Goal: Find specific page/section: Find specific page/section

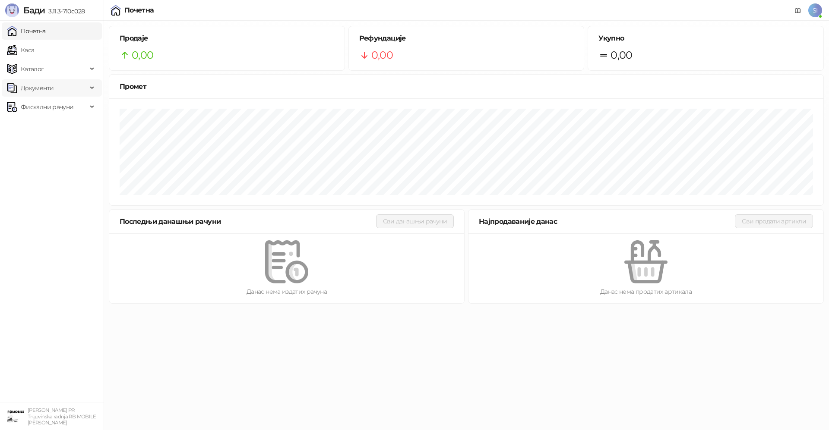
click at [47, 87] on span "Документи" at bounding box center [37, 87] width 33 height 17
click at [53, 108] on link "Улазни документи" at bounding box center [44, 106] width 69 height 17
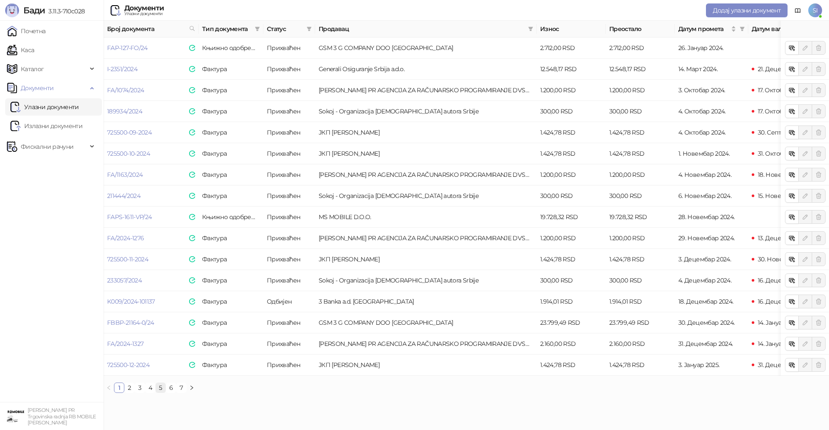
click at [162, 393] on link "5" at bounding box center [160, 387] width 9 height 9
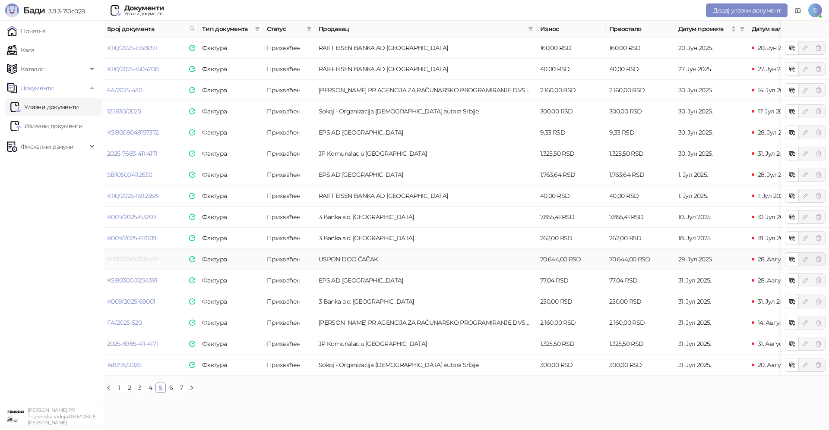
click at [146, 259] on link "R-170/29/07/25-VP1" at bounding box center [132, 260] width 51 height 8
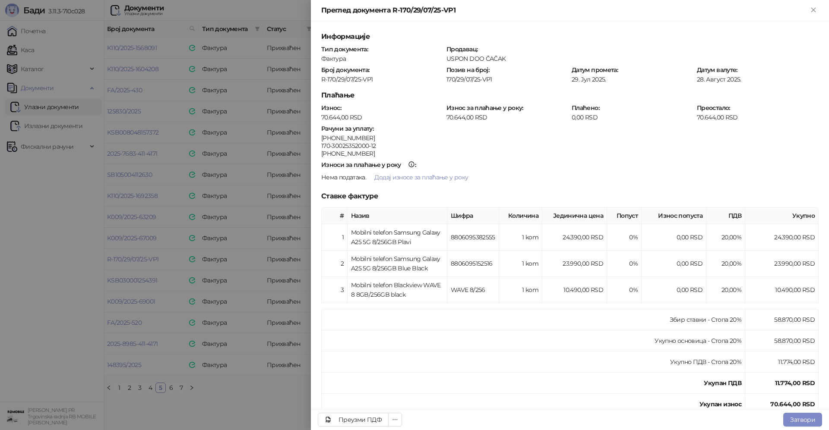
click at [51, 271] on div at bounding box center [414, 215] width 829 height 430
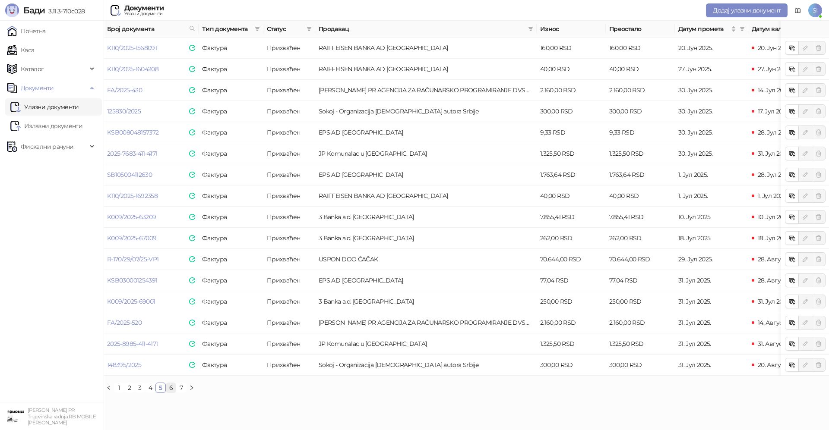
click at [171, 393] on link "6" at bounding box center [170, 387] width 9 height 9
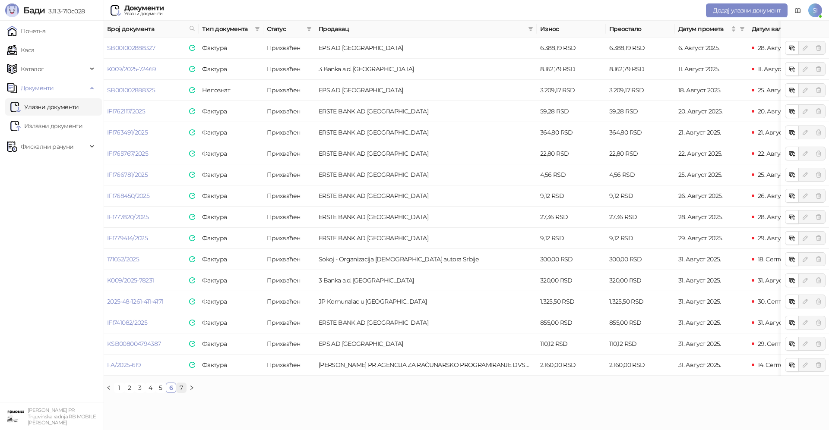
click at [180, 393] on link "7" at bounding box center [181, 387] width 9 height 9
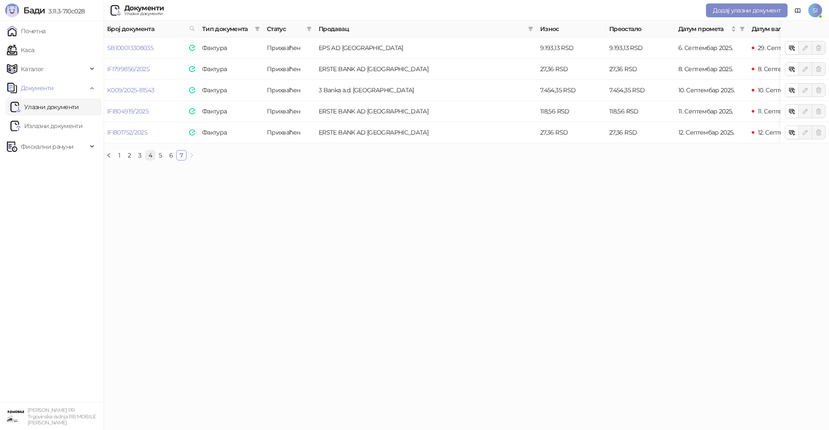
click at [148, 160] on link "4" at bounding box center [149, 155] width 9 height 9
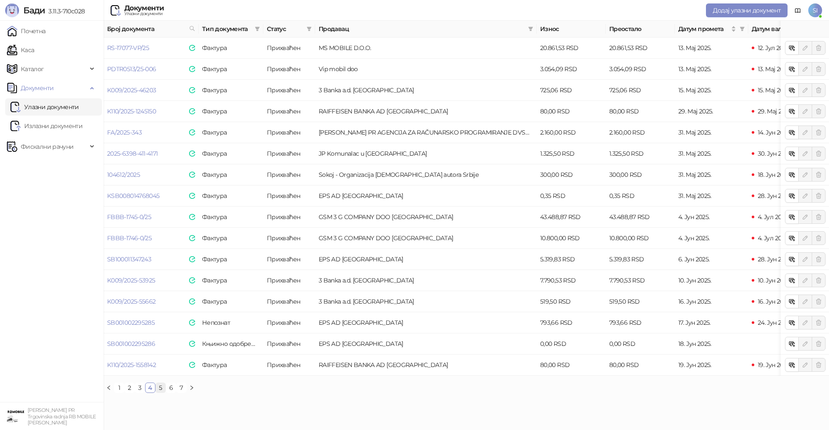
click at [159, 393] on link "5" at bounding box center [160, 387] width 9 height 9
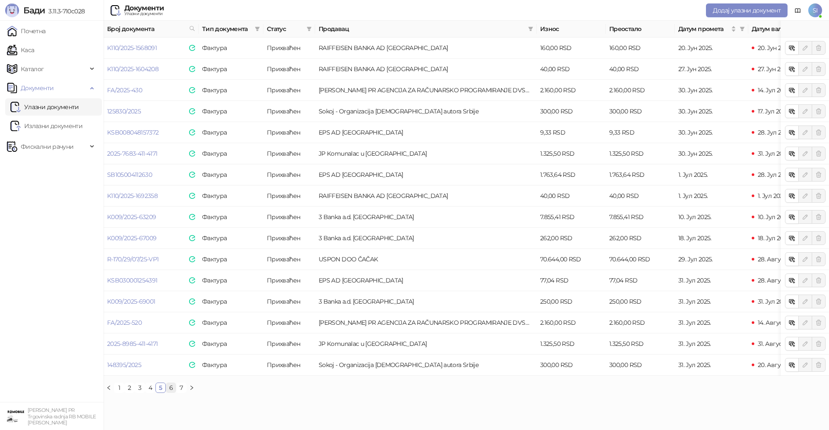
click at [170, 393] on link "6" at bounding box center [170, 387] width 9 height 9
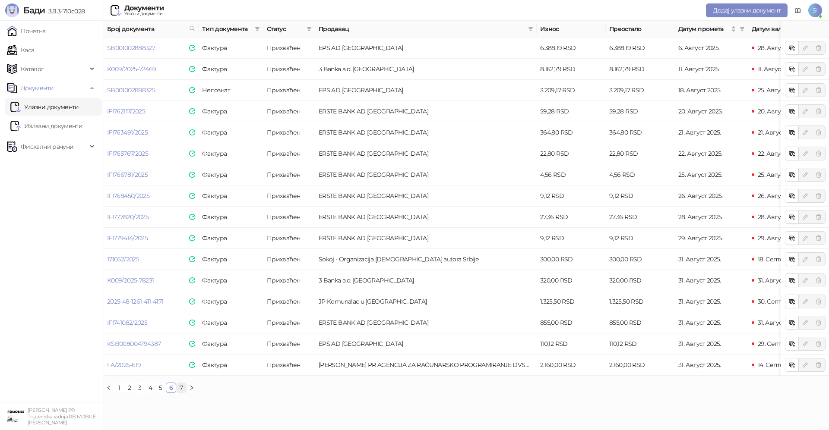
click at [181, 393] on link "7" at bounding box center [181, 387] width 9 height 9
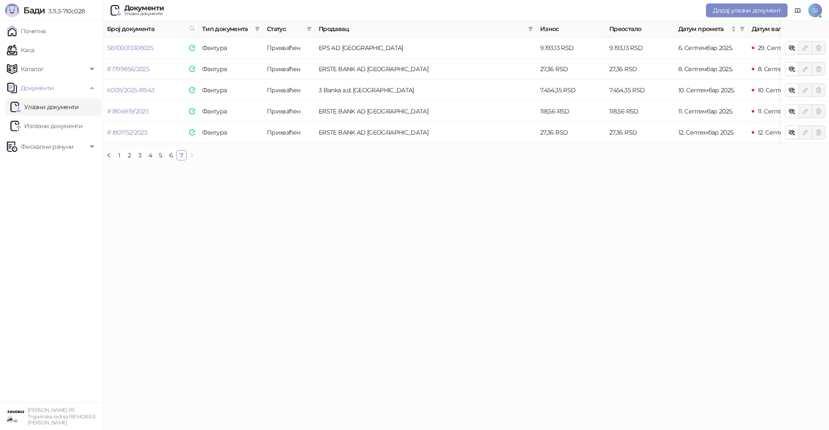
drag, startPoint x: 78, startPoint y: 2, endPoint x: 78, endPoint y: 15, distance: 13.0
click at [78, 12] on div "Бади 3.11.3-710c028" at bounding box center [52, 10] width 104 height 21
click at [164, 160] on link "5" at bounding box center [160, 155] width 9 height 9
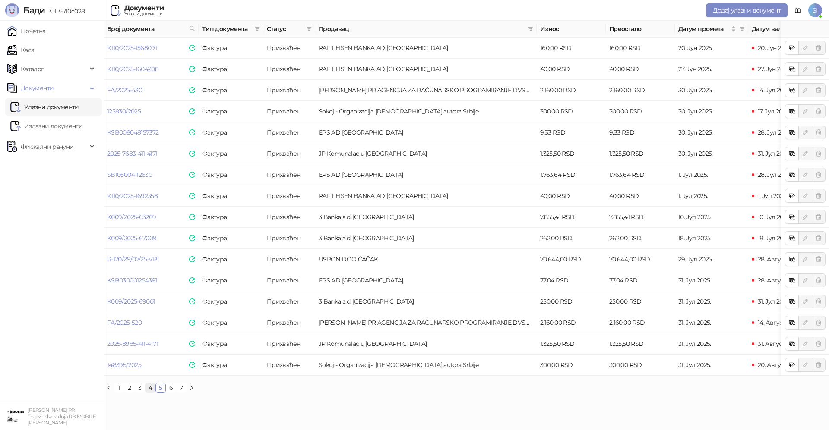
click at [152, 393] on link "4" at bounding box center [149, 387] width 9 height 9
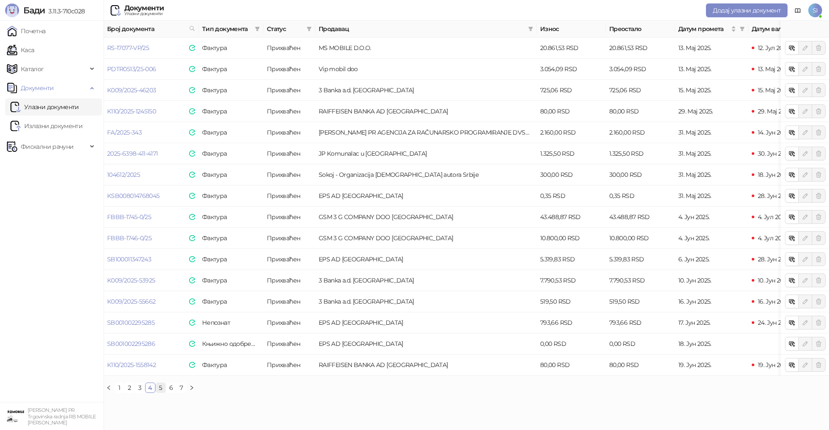
click at [159, 393] on link "5" at bounding box center [160, 387] width 9 height 9
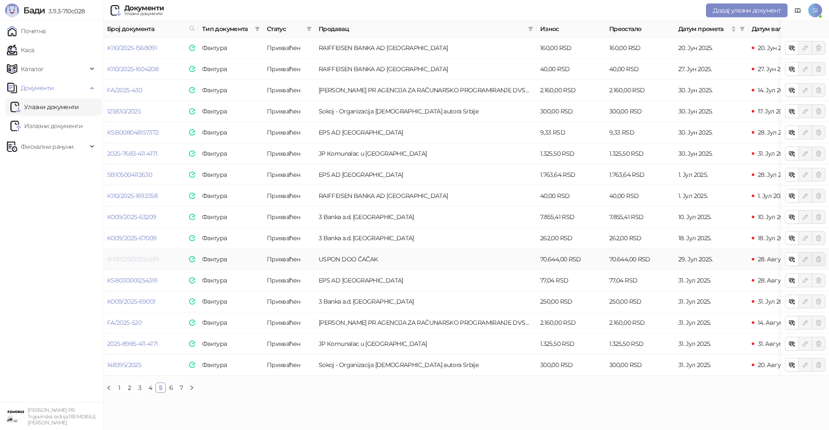
click at [135, 261] on link "R-170/29/07/25-VP1" at bounding box center [132, 260] width 51 height 8
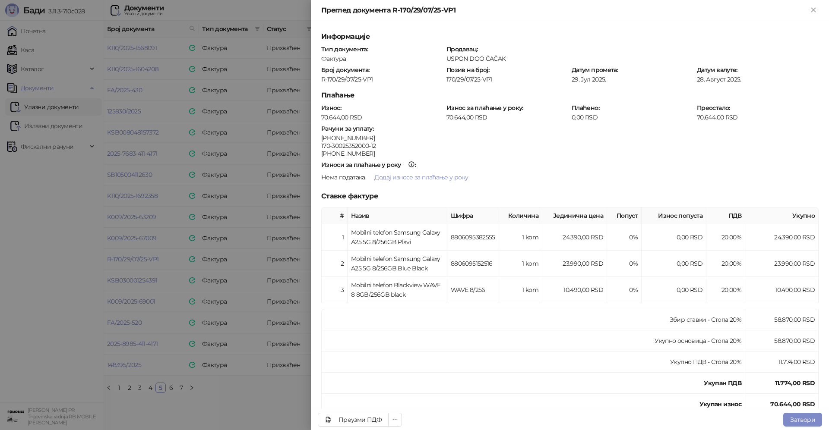
click at [54, 278] on div at bounding box center [414, 215] width 829 height 430
